Goal: Task Accomplishment & Management: Manage account settings

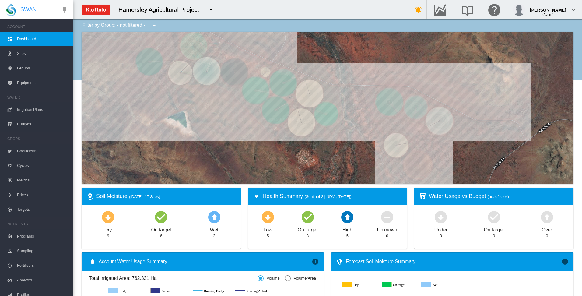
click at [31, 109] on span "Irrigation Plans" at bounding box center [42, 109] width 51 height 15
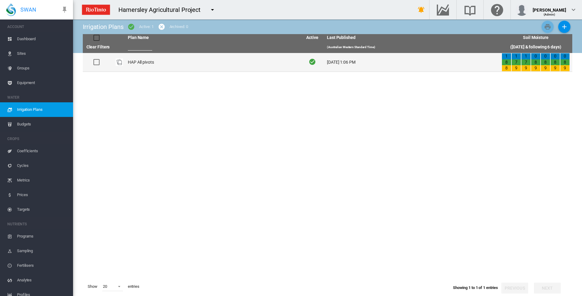
click at [144, 63] on td "HAP All pivots" at bounding box center [212, 62] width 175 height 19
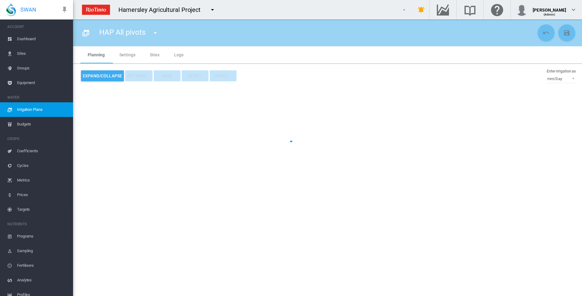
type input "**********"
type input "*"
type input "*****"
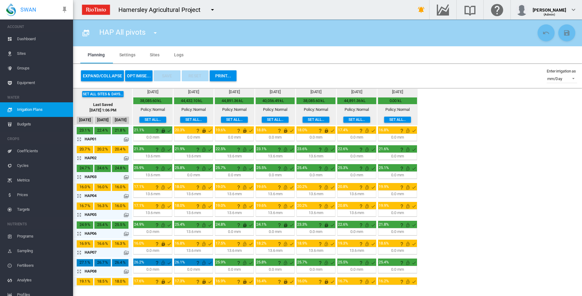
click at [139, 76] on button "OPTIMISE..." at bounding box center [138, 75] width 27 height 11
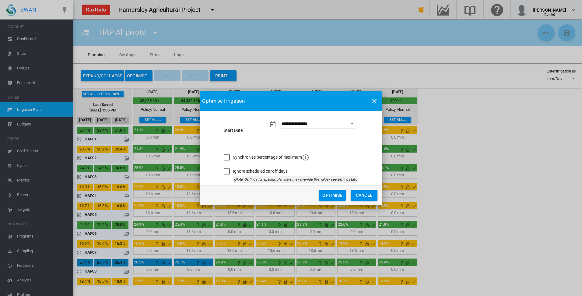
click at [331, 196] on button "Optimise" at bounding box center [332, 194] width 27 height 11
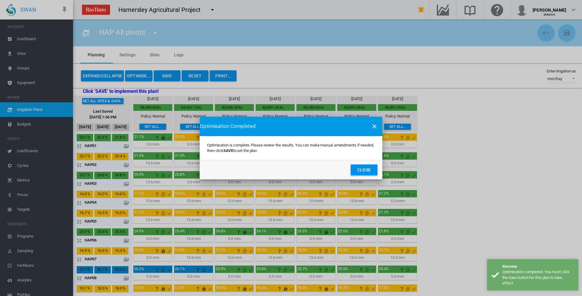
click at [364, 171] on button "Close" at bounding box center [363, 169] width 27 height 11
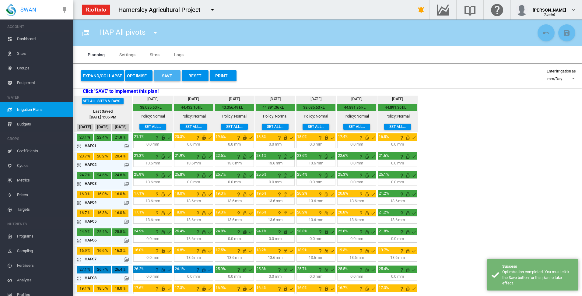
click at [163, 76] on button "Save" at bounding box center [167, 75] width 27 height 11
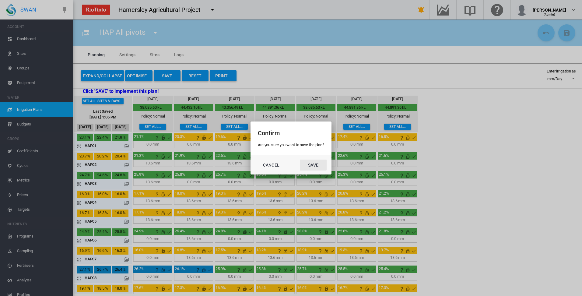
click at [313, 165] on button "Save" at bounding box center [313, 164] width 27 height 11
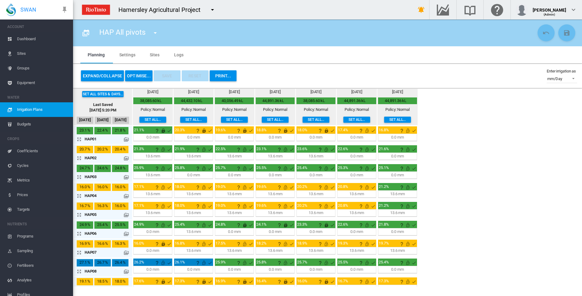
click at [153, 55] on md-tab-item "Sites" at bounding box center [154, 54] width 24 height 17
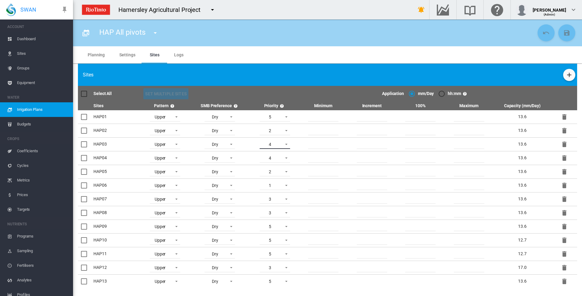
click at [284, 143] on span at bounding box center [284, 143] width 7 height 5
click at [275, 161] on md-option "5" at bounding box center [274, 159] width 41 height 15
click at [285, 159] on span at bounding box center [284, 157] width 7 height 5
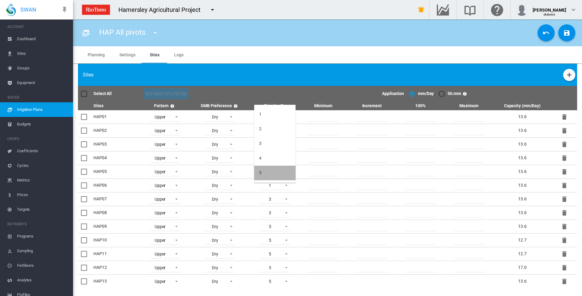
click at [273, 174] on md-option "5" at bounding box center [274, 172] width 41 height 15
click at [284, 198] on span at bounding box center [284, 198] width 7 height 5
click at [272, 186] on md-option "2" at bounding box center [274, 184] width 41 height 15
click at [285, 239] on span at bounding box center [284, 239] width 7 height 5
click at [276, 212] on md-option "3" at bounding box center [274, 211] width 41 height 15
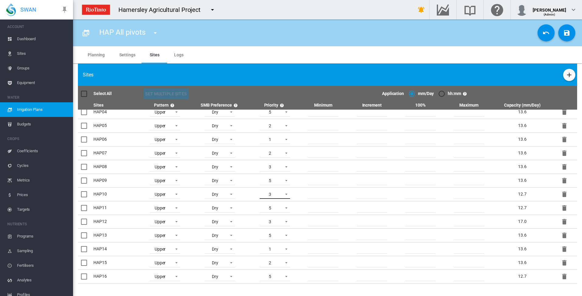
scroll to position [59, 0]
click at [566, 34] on md-icon "icon-content-save" at bounding box center [566, 32] width 7 height 7
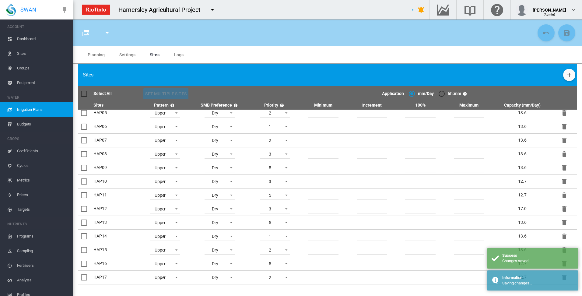
type input "**********"
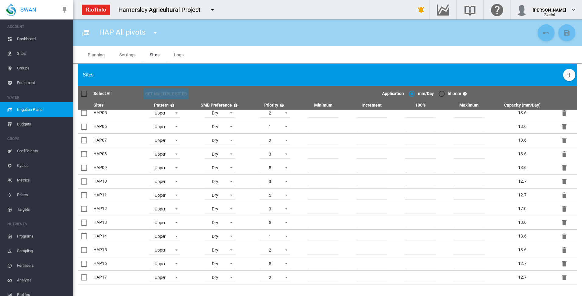
click at [97, 53] on md-tab-item "Planning" at bounding box center [96, 54] width 32 height 17
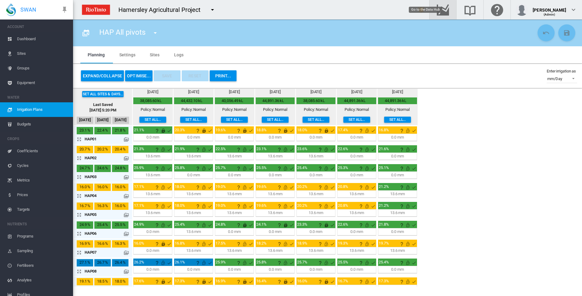
click at [450, 10] on md-icon "Go to the Data Hub" at bounding box center [442, 9] width 15 height 7
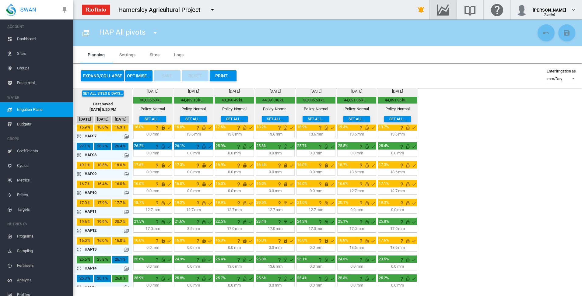
scroll to position [122, 0]
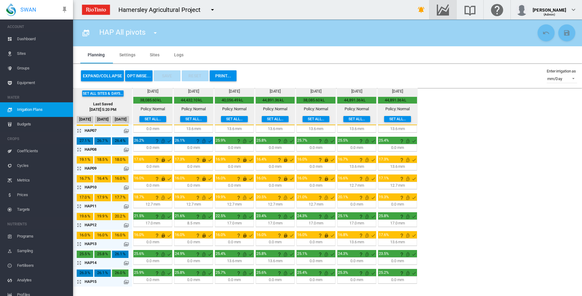
click at [80, 205] on md-icon "icon-arrow-expand" at bounding box center [80, 205] width 7 height 7
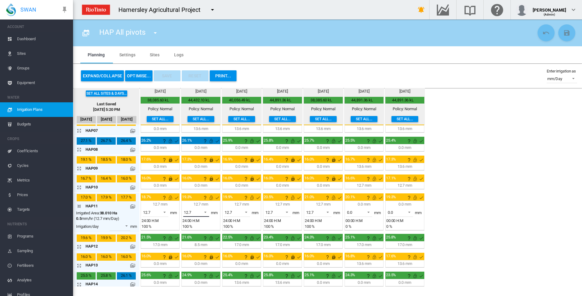
click at [204, 211] on span at bounding box center [203, 211] width 7 height 5
click at [196, 200] on md-option "0.0" at bounding box center [199, 197] width 41 height 15
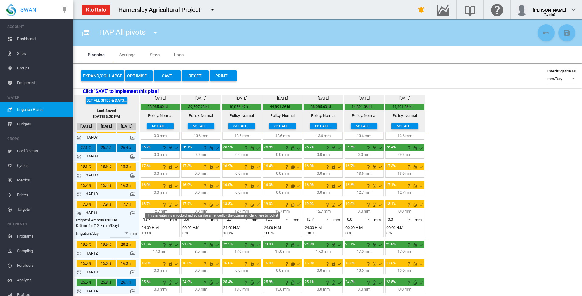
click at [211, 206] on md-icon "This irrigation is unlocked and so can be amended by the optimiser. Click here …" at bounding box center [210, 204] width 7 height 7
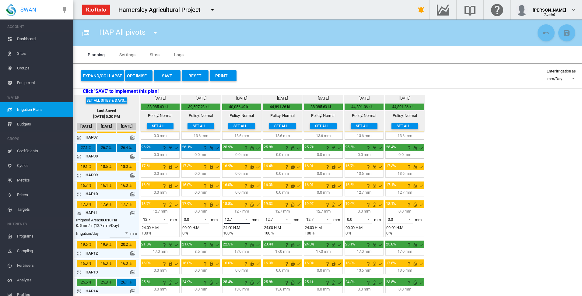
click at [246, 219] on span at bounding box center [244, 218] width 7 height 5
click at [244, 205] on md-option "0.0" at bounding box center [240, 204] width 41 height 15
click at [288, 219] on span at bounding box center [284, 218] width 7 height 5
click at [287, 208] on md-option "0.0" at bounding box center [280, 204] width 41 height 15
click at [328, 218] on span at bounding box center [325, 218] width 7 height 5
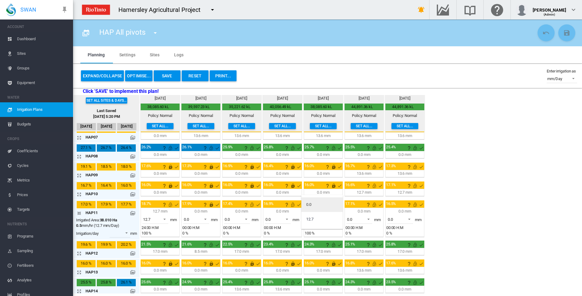
click at [326, 206] on md-option "0.0" at bounding box center [321, 204] width 41 height 15
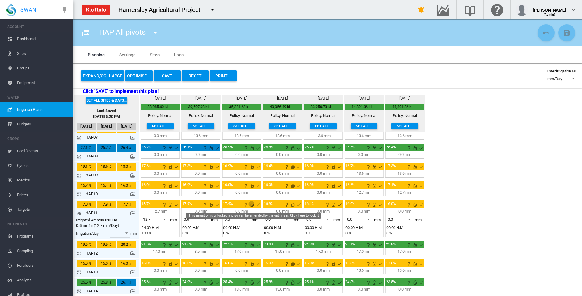
click at [252, 205] on md-icon "This irrigation is unlocked and so can be amended by the optimiser. Click here …" at bounding box center [251, 204] width 7 height 7
click at [293, 205] on md-icon "This irrigation is unlocked and so can be amended by the optimiser. Click here …" at bounding box center [292, 204] width 7 height 7
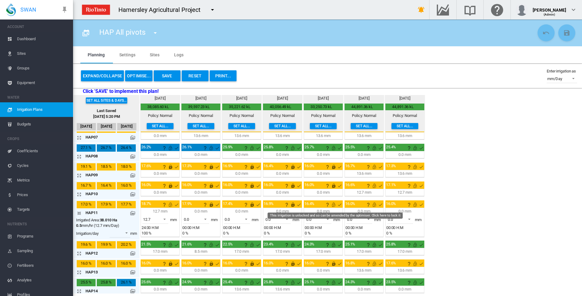
click at [334, 204] on md-icon "This irrigation is unlocked and so can be amended by the optimiser. Click here …" at bounding box center [333, 204] width 7 height 7
click at [374, 204] on md-icon "This irrigation is unlocked and so can be amended by the optimiser. Click here …" at bounding box center [373, 204] width 7 height 7
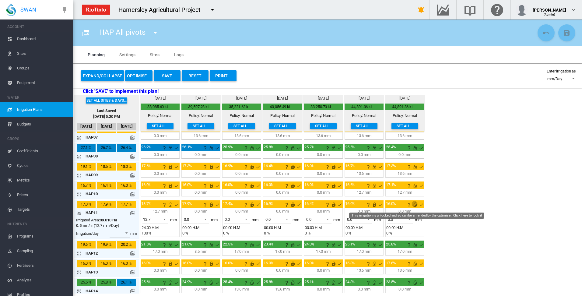
click at [415, 205] on md-icon "This irrigation is unlocked and so can be amended by the optimiser. Click here …" at bounding box center [414, 204] width 7 height 7
click at [79, 213] on md-icon "icon-arrow-collapse" at bounding box center [80, 212] width 7 height 7
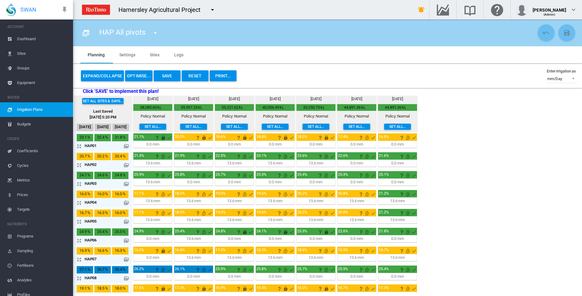
scroll to position [160, 0]
